Goal: Task Accomplishment & Management: Manage account settings

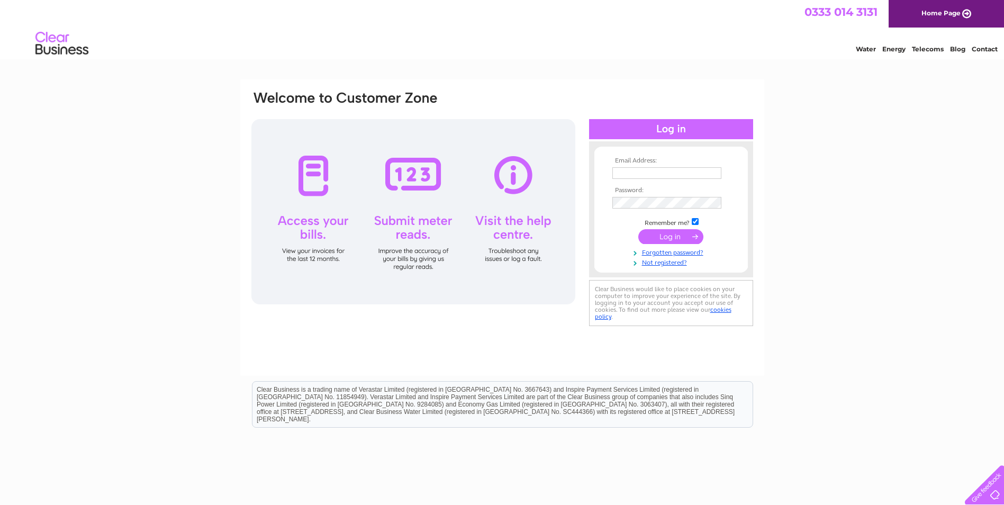
type input "fgbml.accounts@fugro.com"
click at [669, 241] on input "submit" at bounding box center [671, 236] width 65 height 15
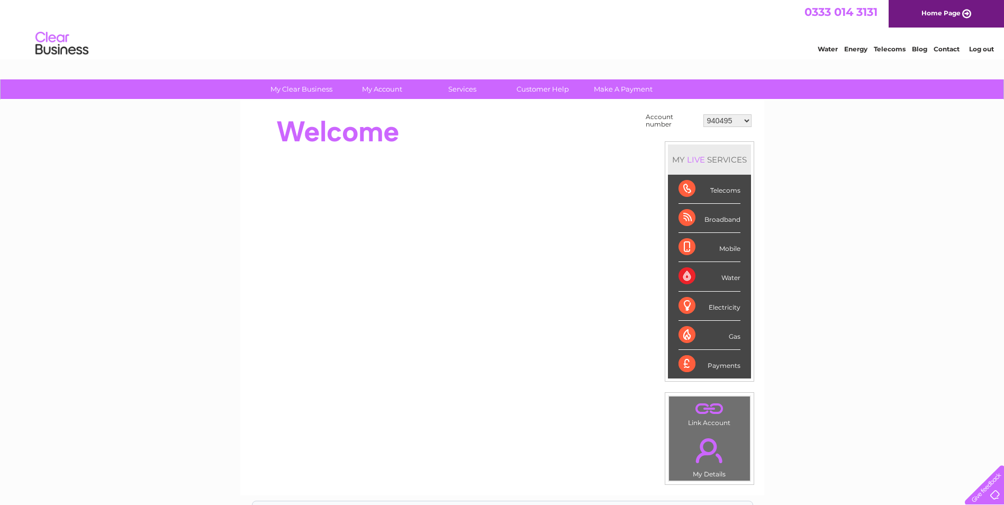
click at [722, 127] on select "940495 943753 950488 1144227 30322551" at bounding box center [728, 120] width 48 height 13
select select "950488"
click at [704, 114] on select "940495 943753 950488 1144227 30322551" at bounding box center [728, 120] width 48 height 13
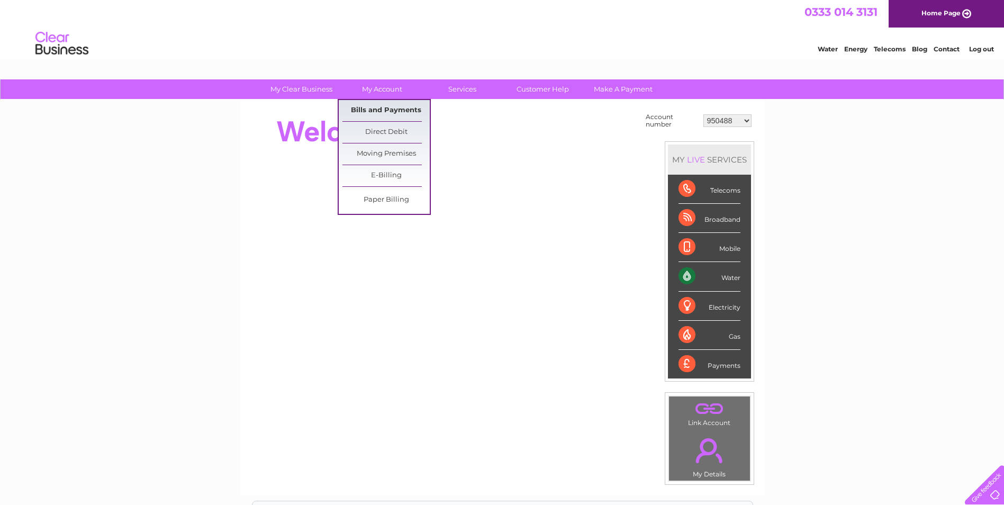
click at [380, 102] on link "Bills and Payments" at bounding box center [386, 110] width 87 height 21
